Goal: Transaction & Acquisition: Download file/media

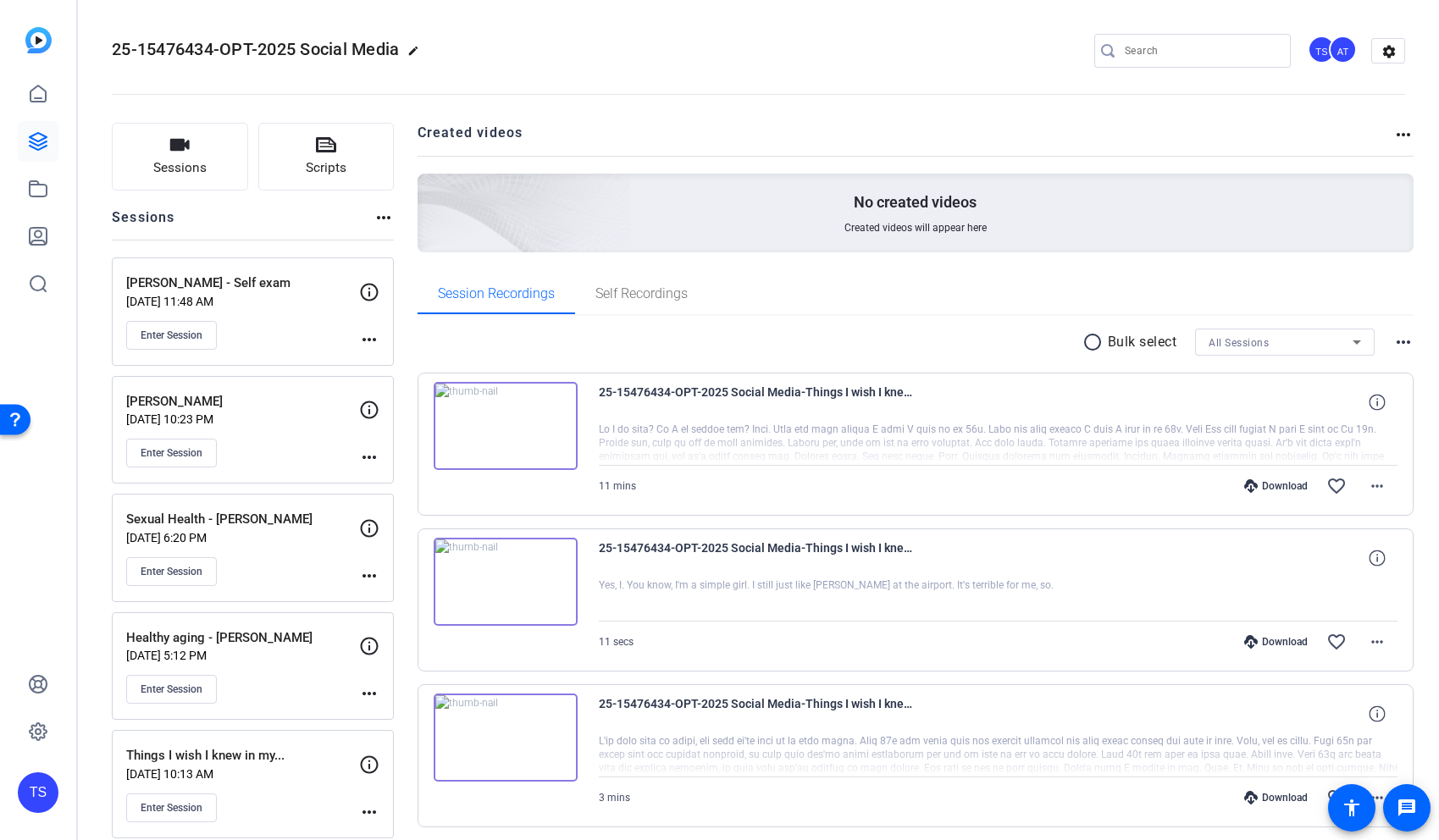
click at [279, 263] on div "[PERSON_NAME] - Self exam [DATE] 11:48 AM Enter Session more_horiz" at bounding box center [252, 312] width 282 height 108
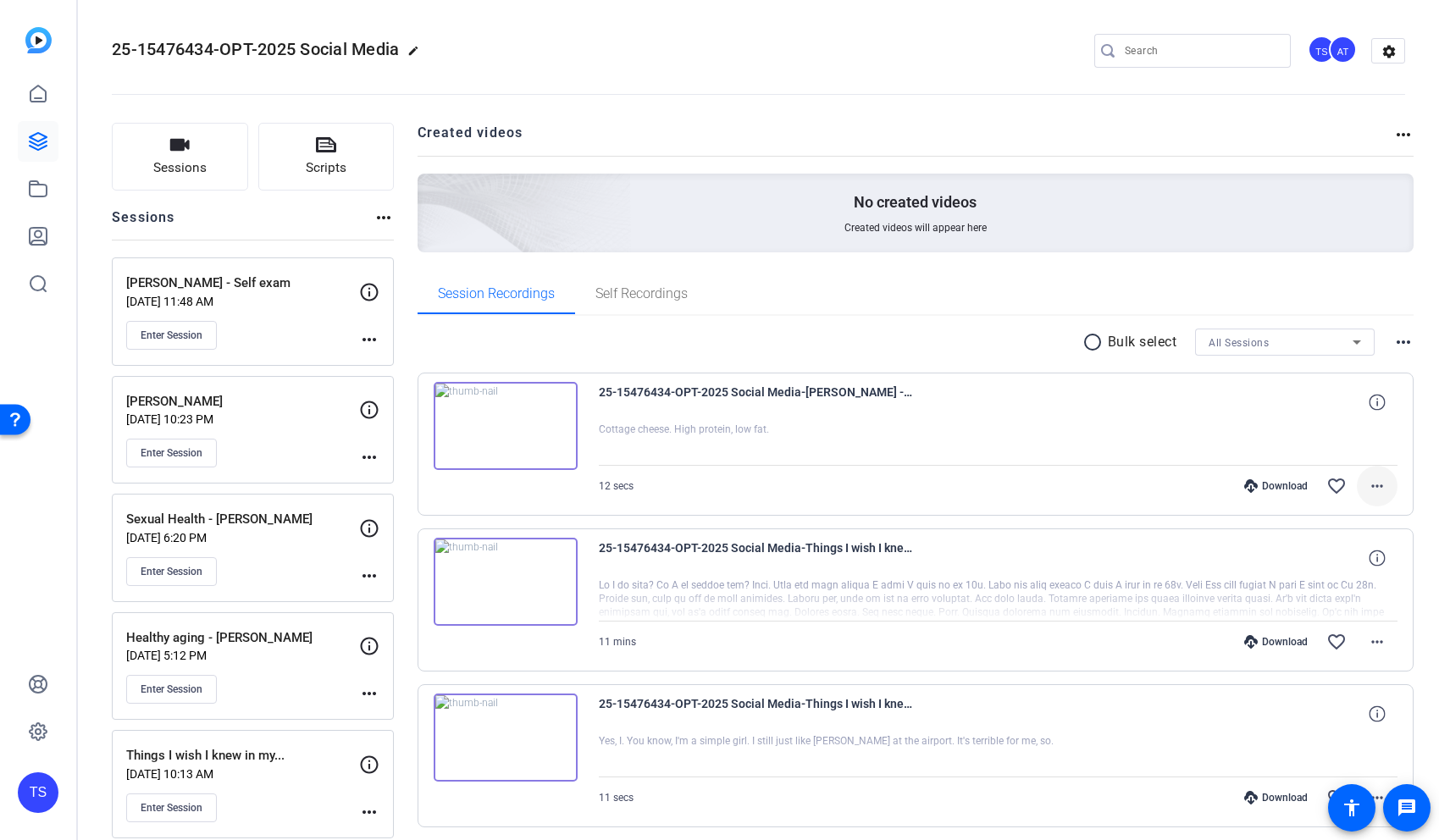
click at [1371, 488] on mat-icon "more_horiz" at bounding box center [1377, 486] width 20 height 20
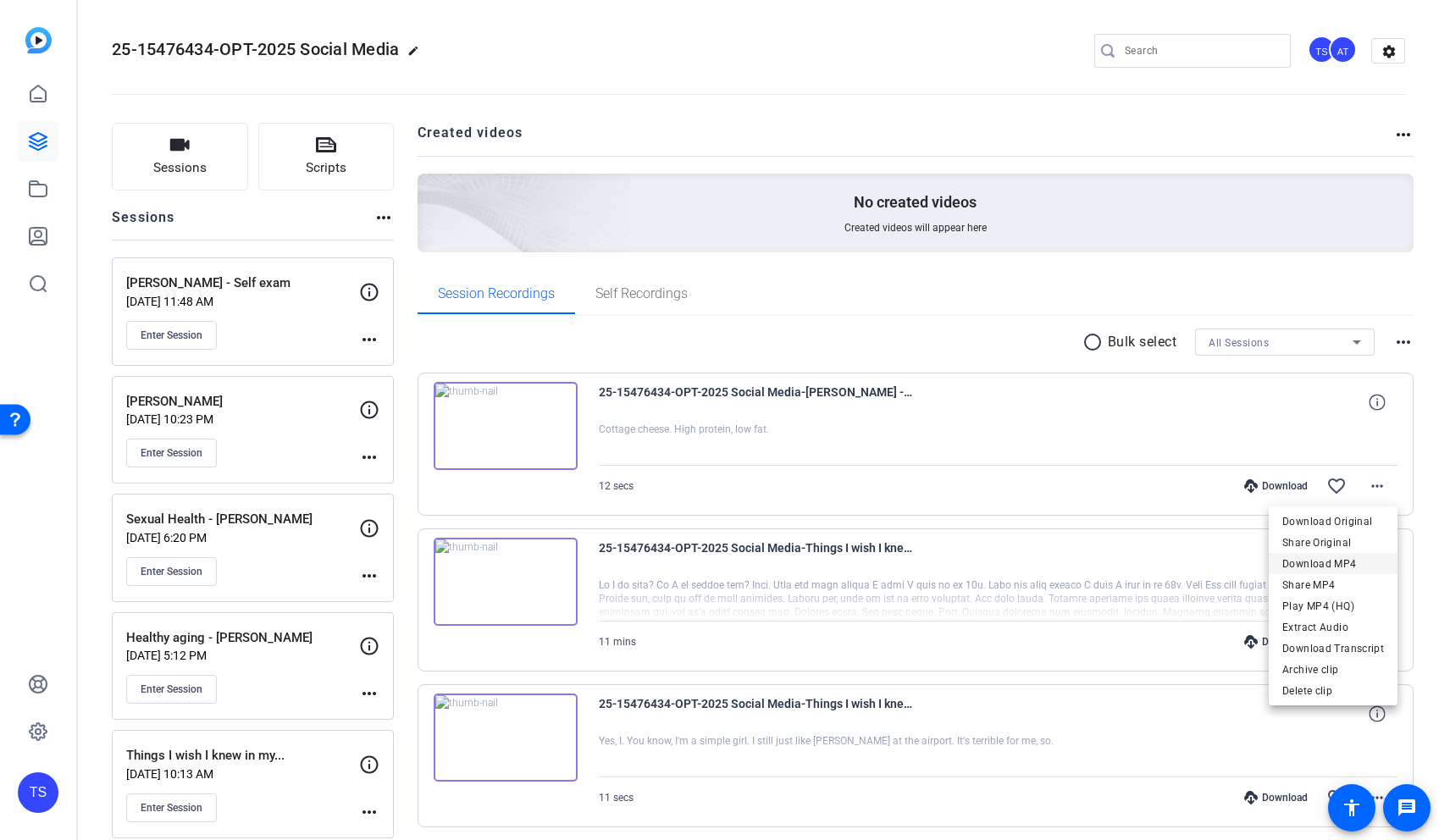
click at [1318, 560] on span "Download MP4" at bounding box center [1333, 564] width 101 height 20
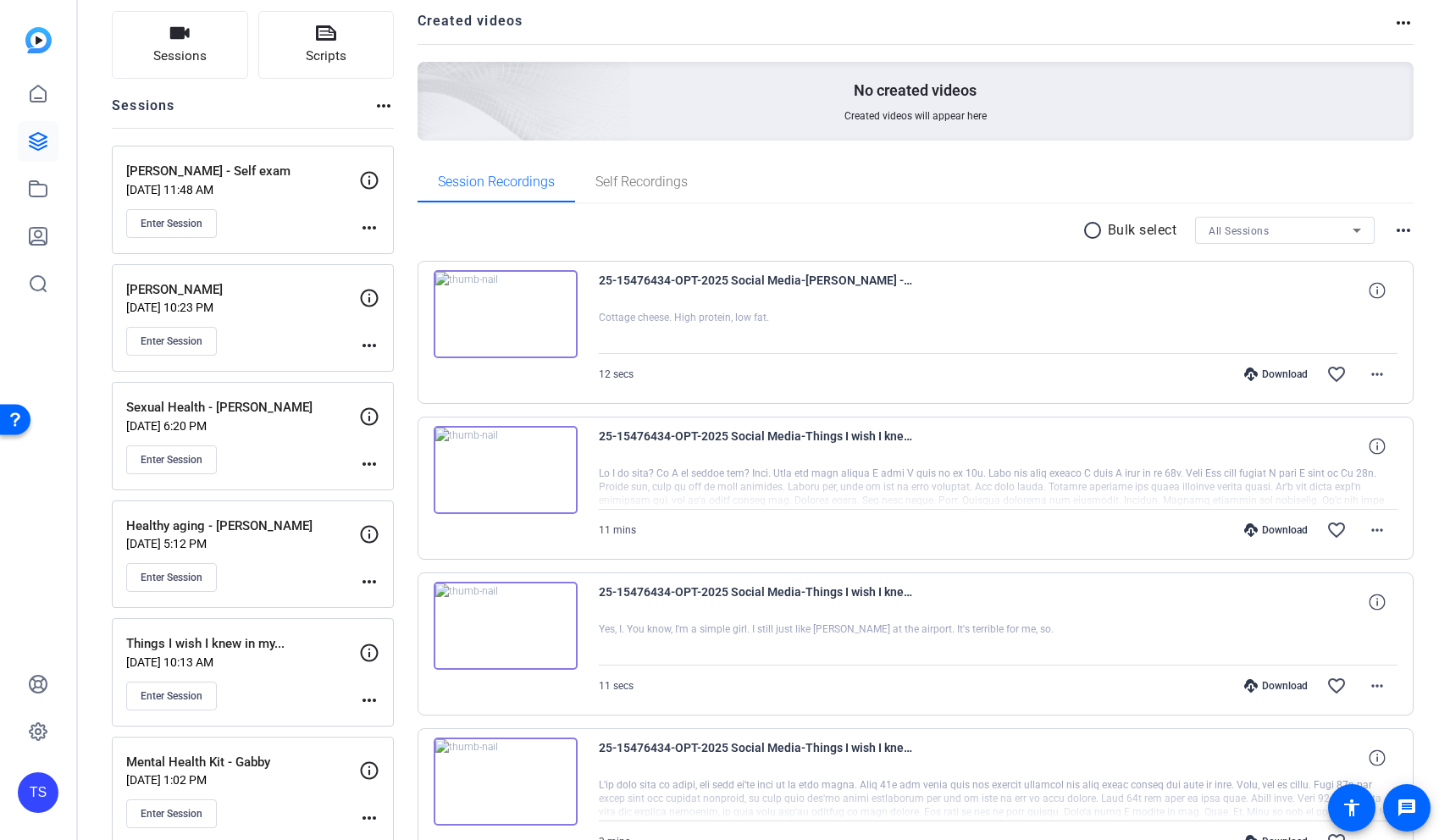
scroll to position [113, 0]
